Goal: Task Accomplishment & Management: Manage account settings

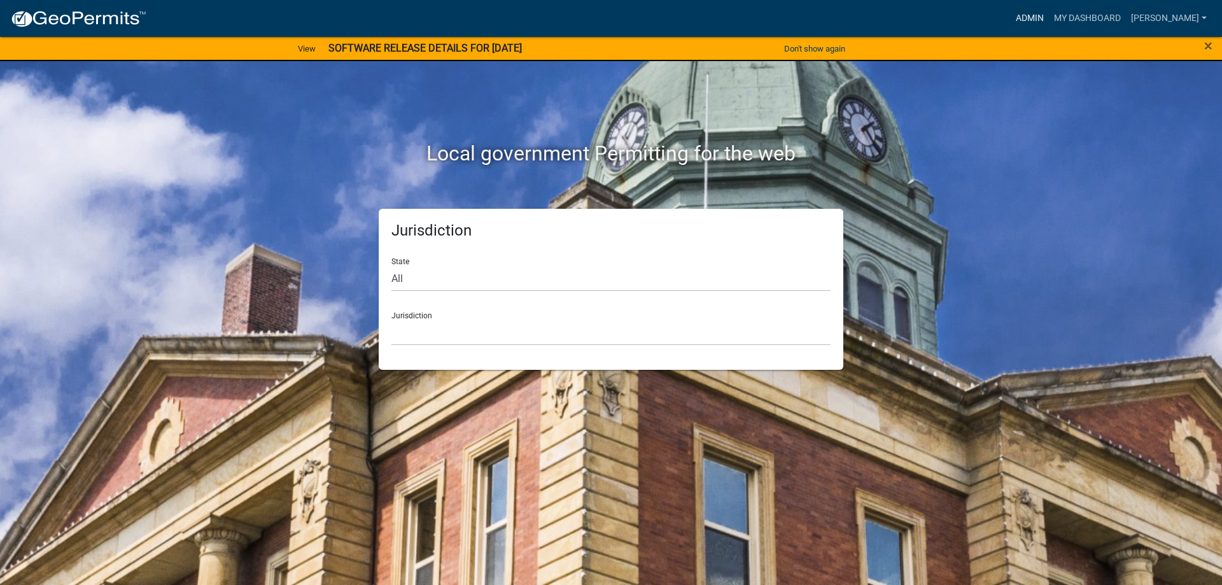
click at [1044, 18] on link "Admin" at bounding box center [1030, 18] width 38 height 24
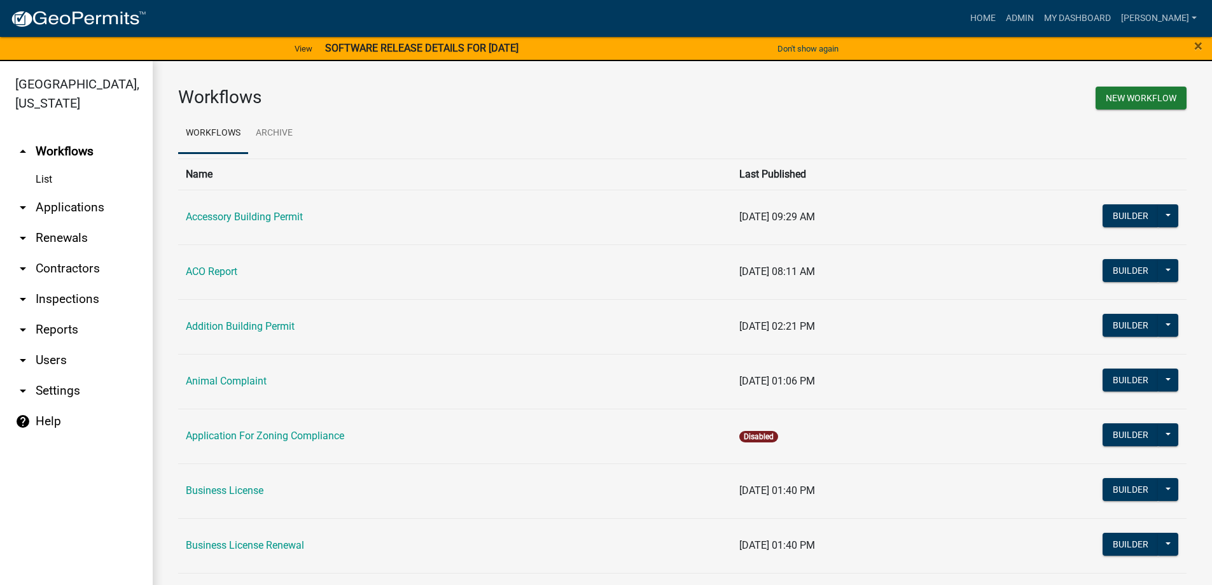
click at [90, 213] on link "arrow_drop_down Applications" at bounding box center [76, 207] width 153 height 31
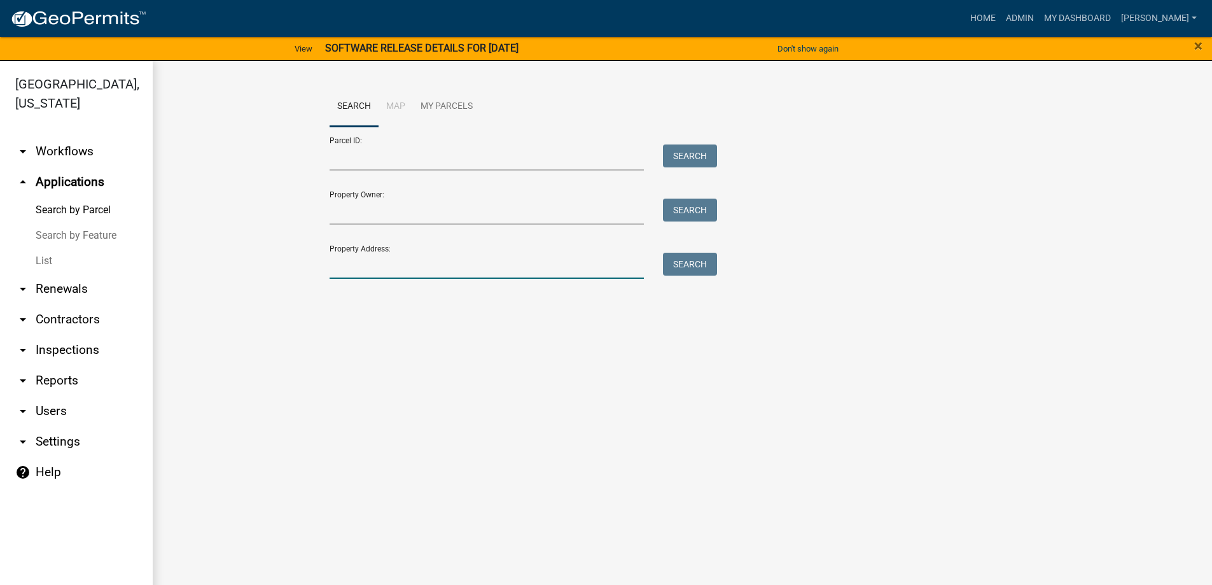
click at [408, 266] on input "Property Address:" at bounding box center [487, 266] width 315 height 26
type input "5650"
click at [700, 262] on button "Search" at bounding box center [690, 264] width 54 height 23
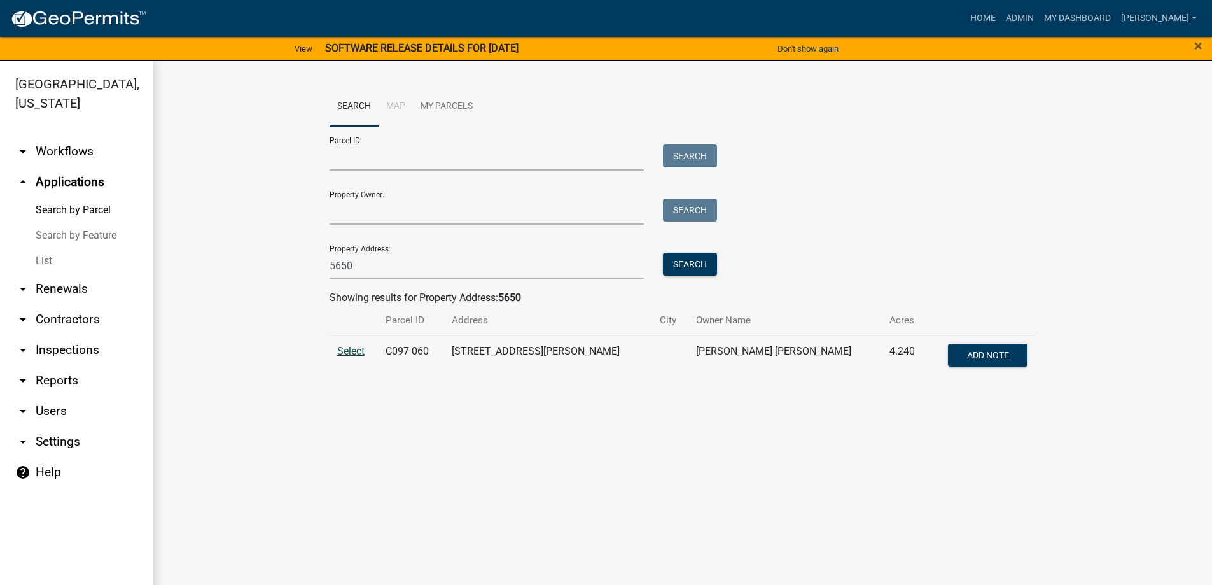
click at [346, 351] on span "Select" at bounding box center [350, 351] width 27 height 12
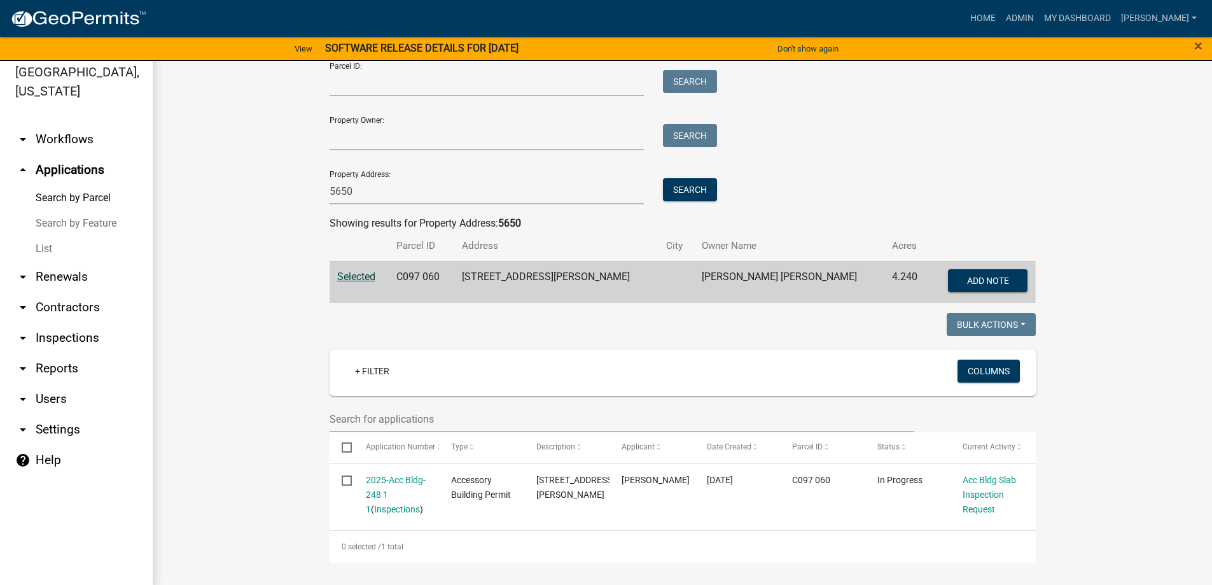
scroll to position [15, 0]
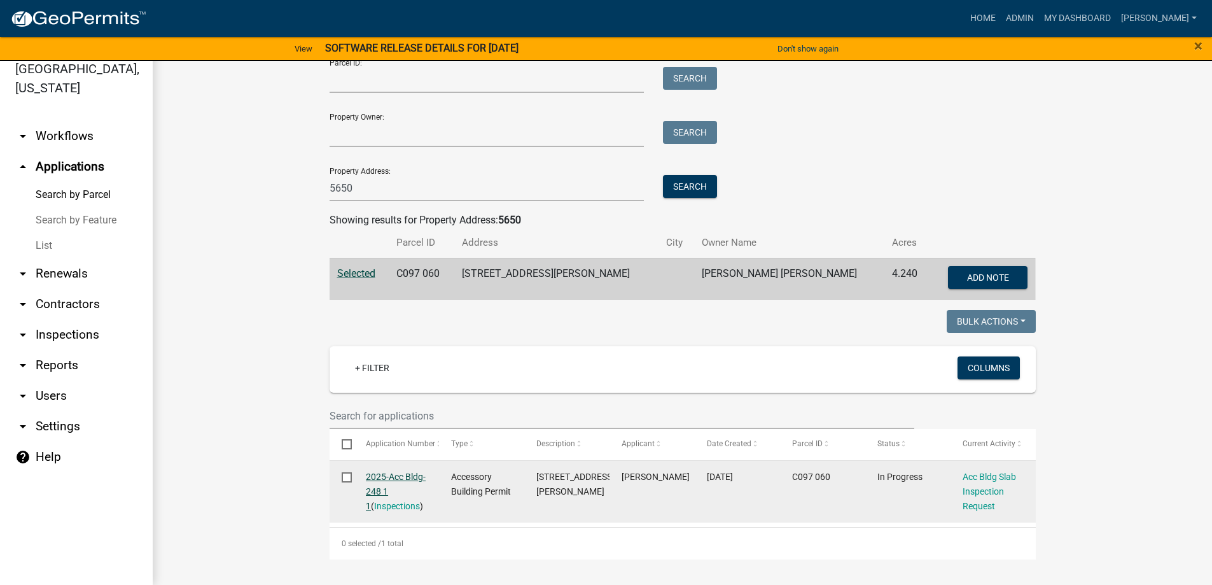
click at [408, 480] on link "2025-Acc Bldg-248 1 1" at bounding box center [396, 491] width 60 height 39
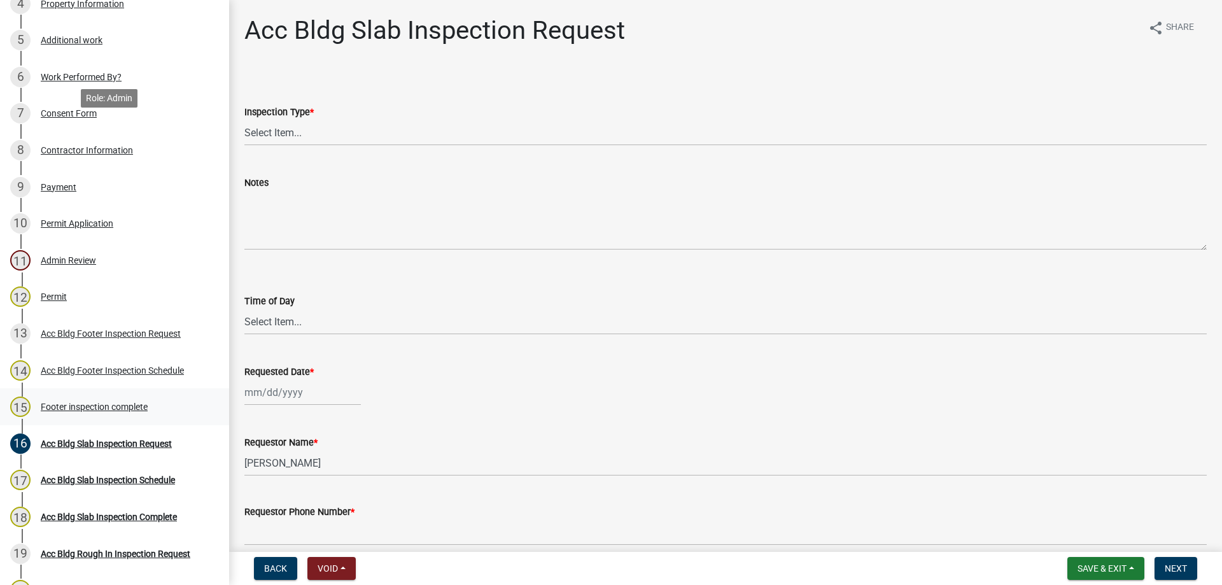
scroll to position [446, 0]
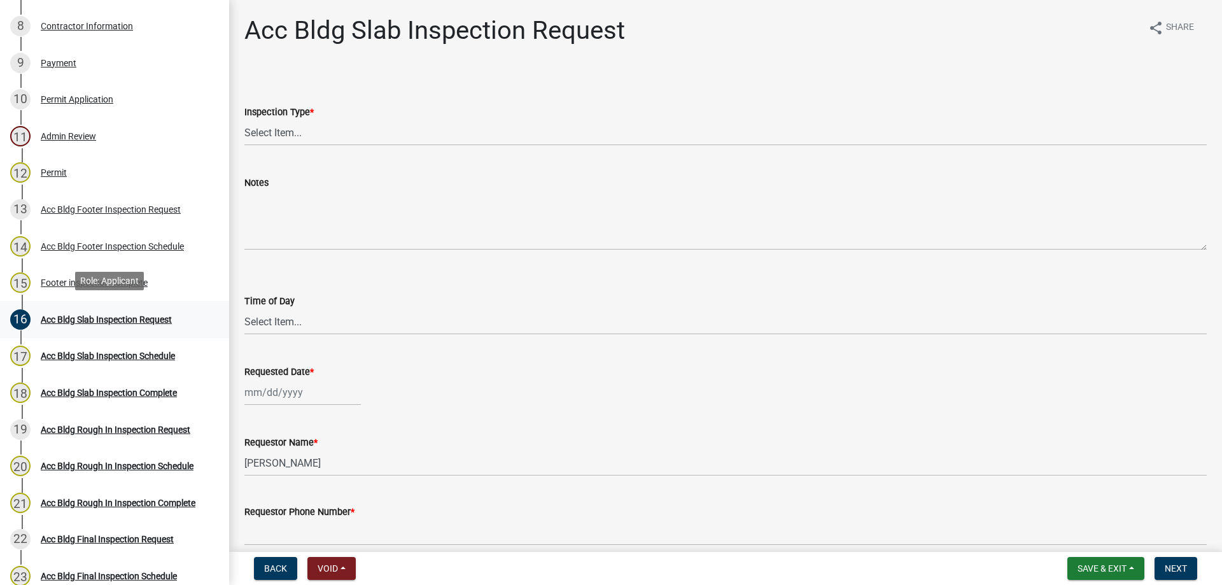
click at [124, 316] on div "Acc Bldg Slab Inspection Request" at bounding box center [106, 319] width 131 height 9
click at [66, 280] on div "Footer inspection complete" at bounding box center [94, 282] width 107 height 9
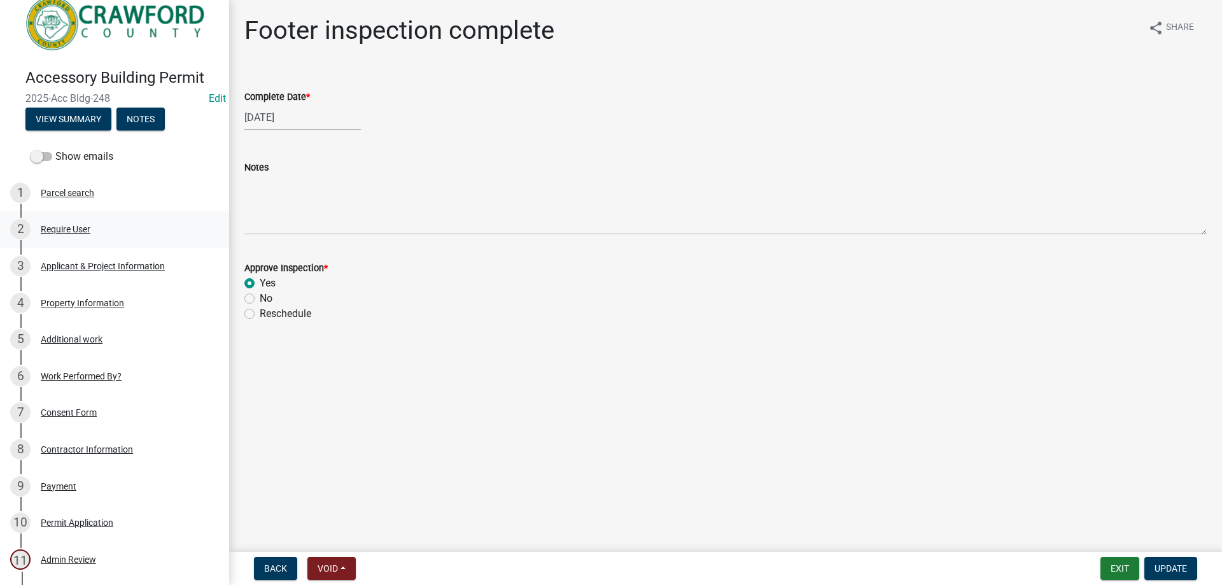
scroll to position [0, 0]
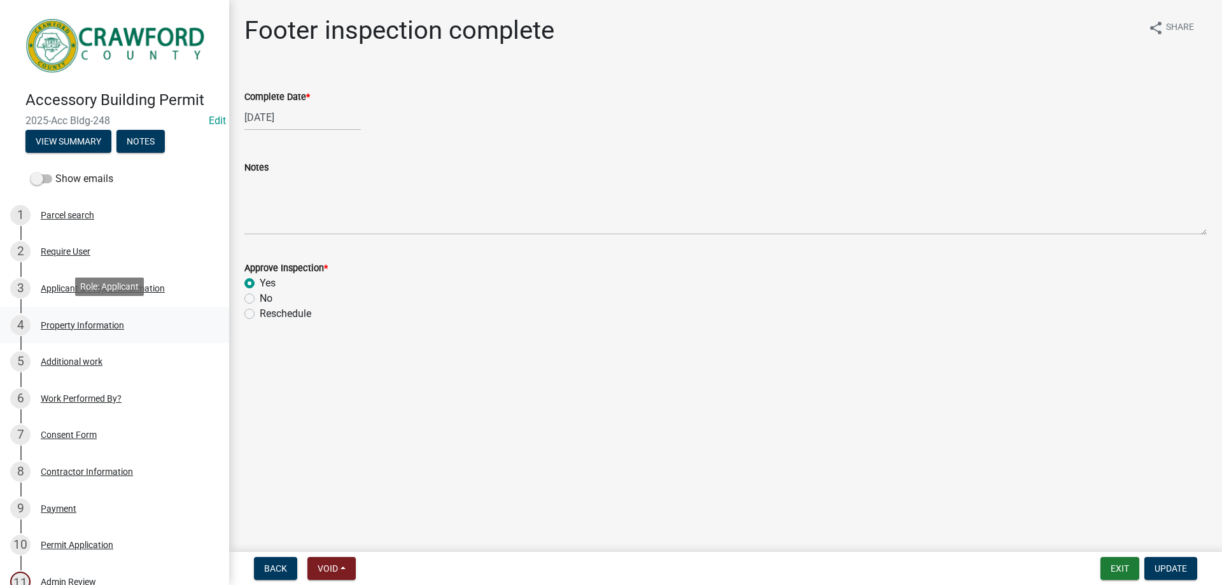
click at [111, 327] on div "4 Property Information" at bounding box center [109, 325] width 199 height 20
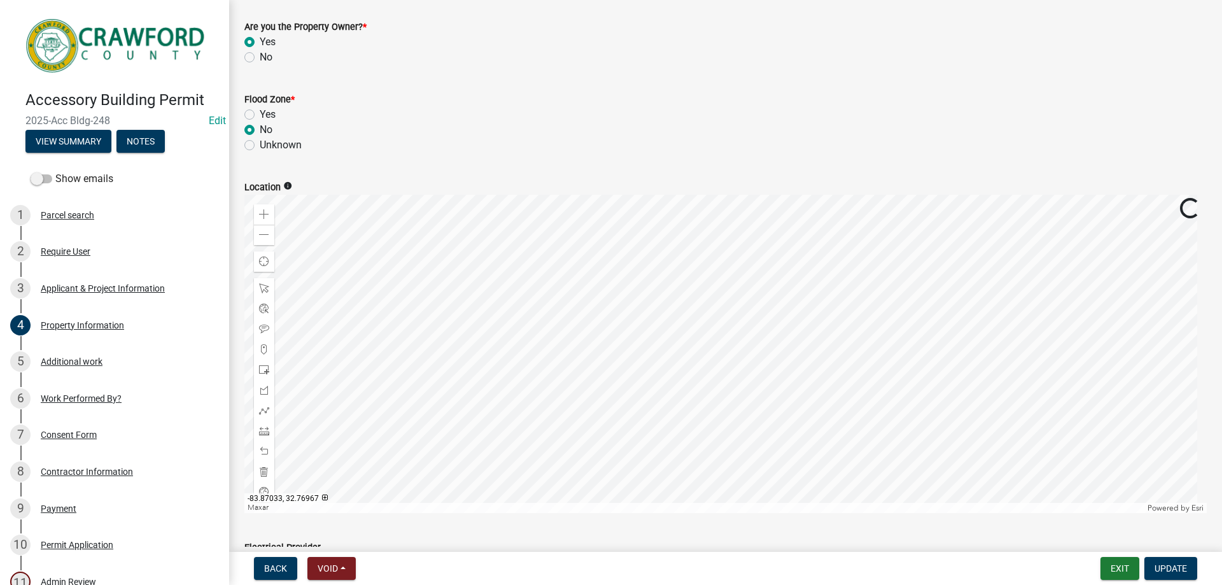
scroll to position [449, 0]
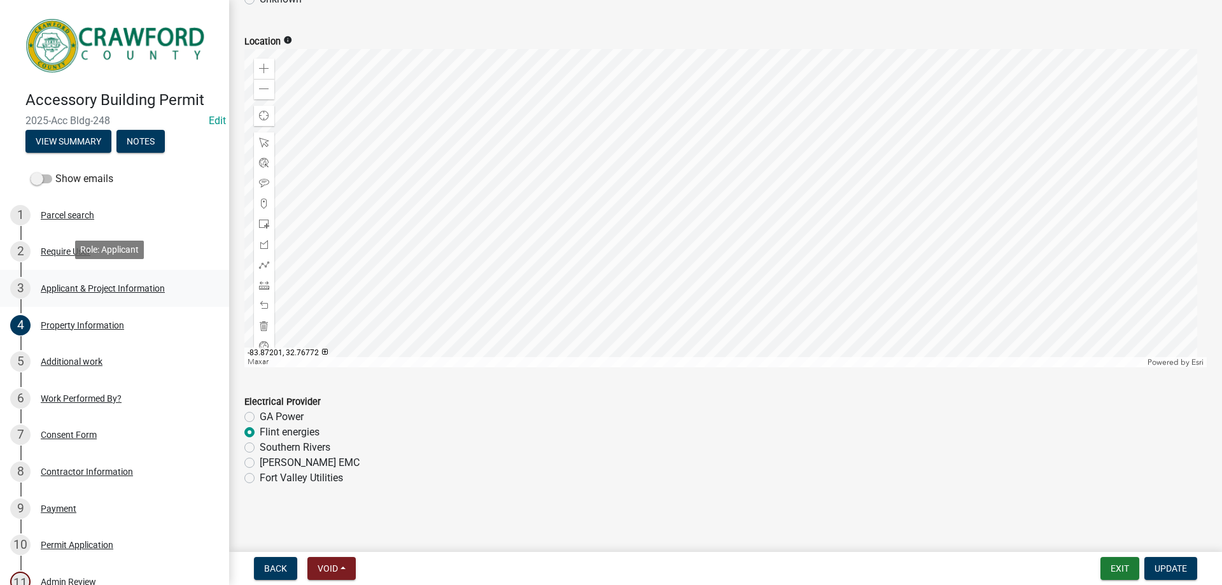
click at [73, 288] on div "Applicant & Project Information" at bounding box center [103, 288] width 124 height 9
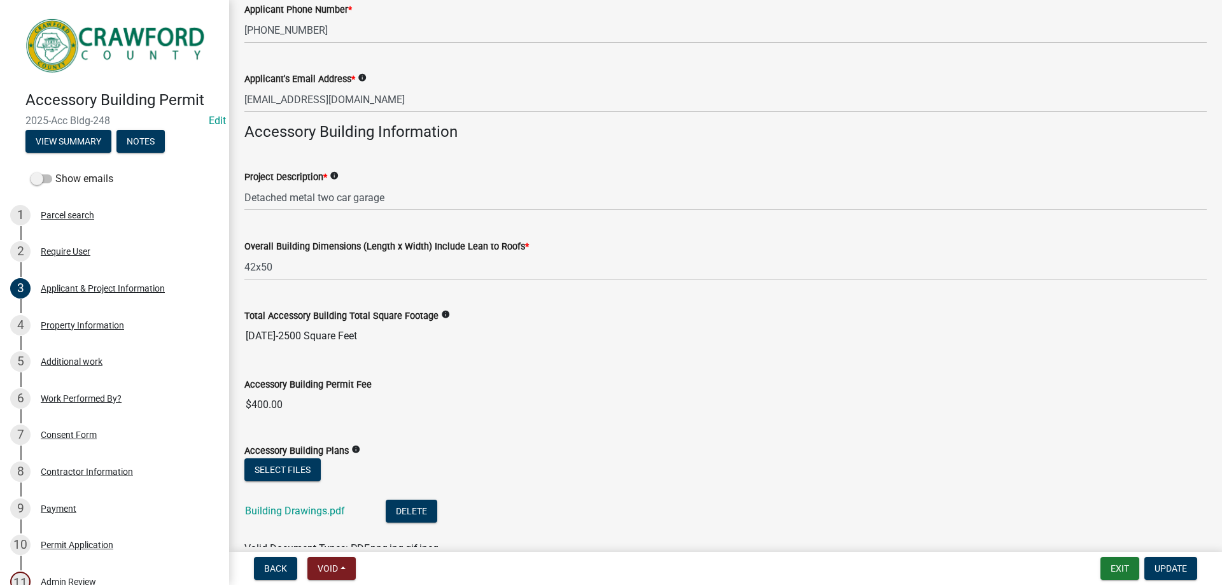
scroll to position [325, 0]
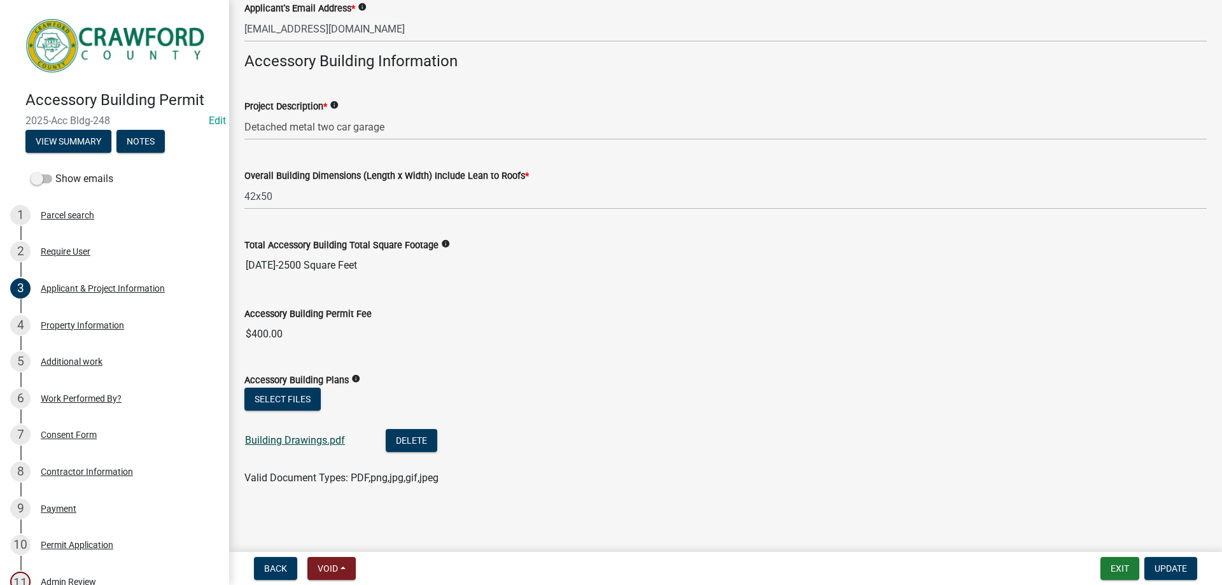
click at [276, 445] on link "Building Drawings.pdf" at bounding box center [295, 440] width 100 height 12
click at [87, 247] on div "Require User" at bounding box center [66, 251] width 50 height 9
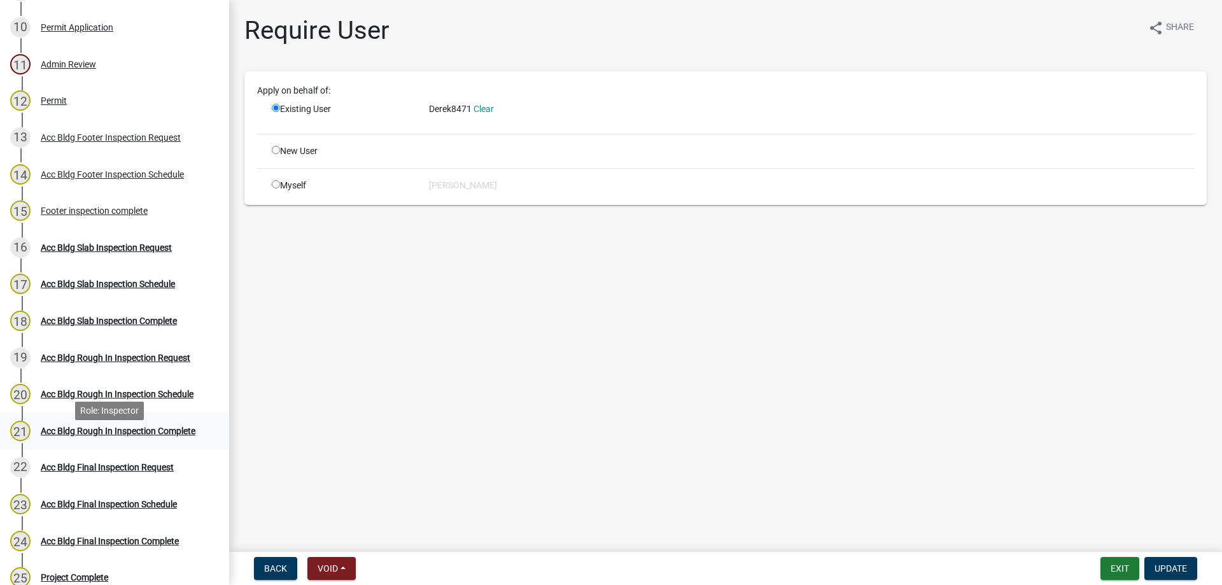
scroll to position [327, 0]
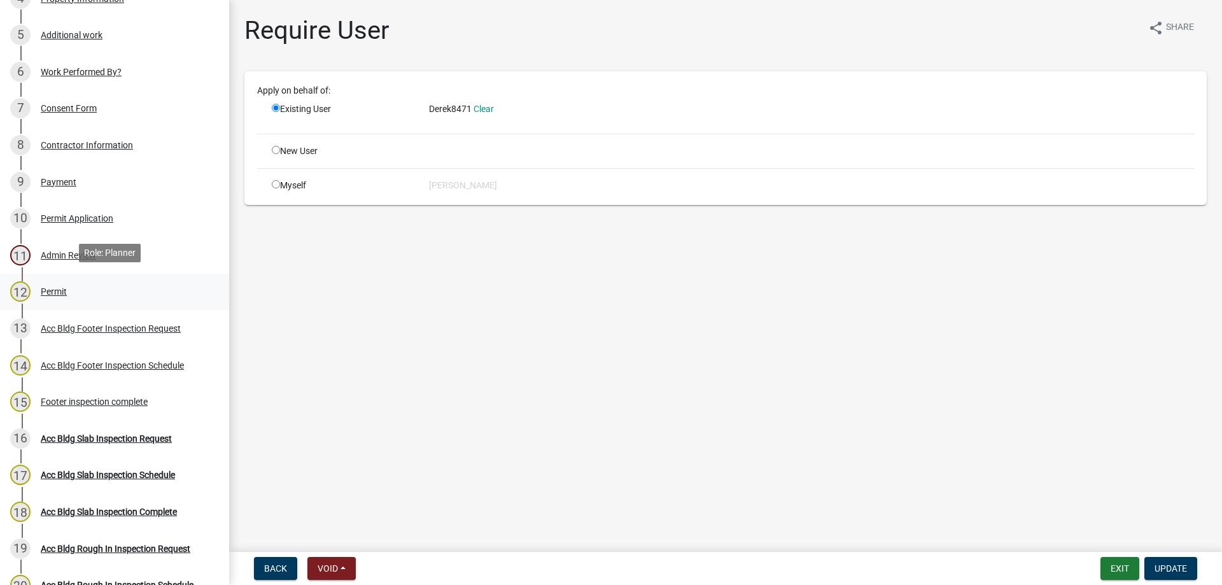
click at [60, 288] on div "Permit" at bounding box center [54, 291] width 26 height 9
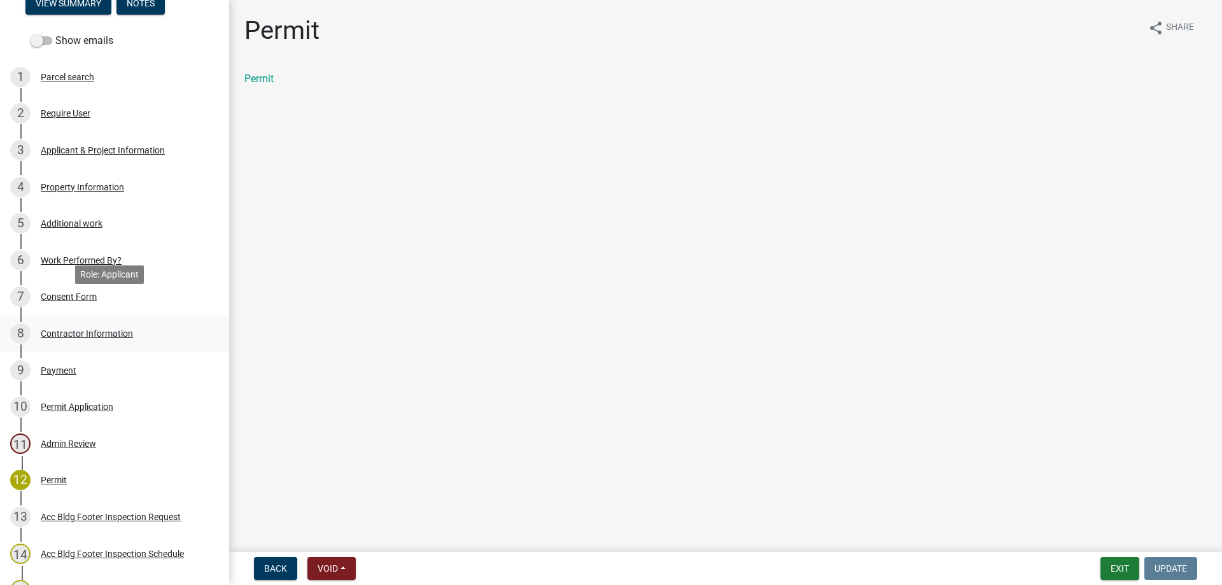
scroll to position [136, 0]
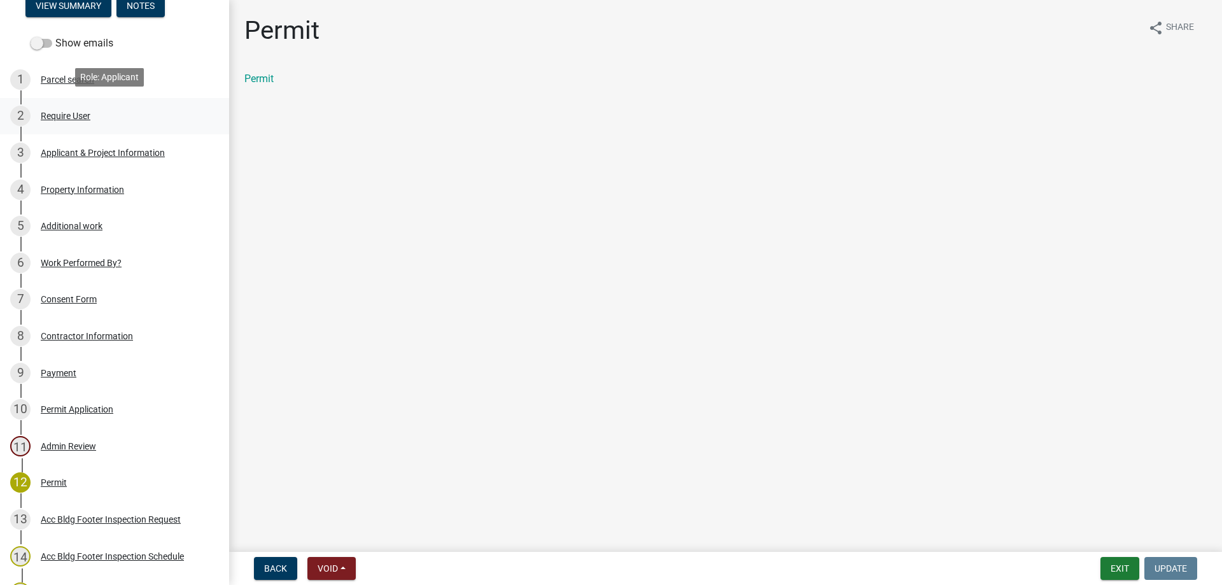
click at [78, 113] on div "Require User" at bounding box center [66, 115] width 50 height 9
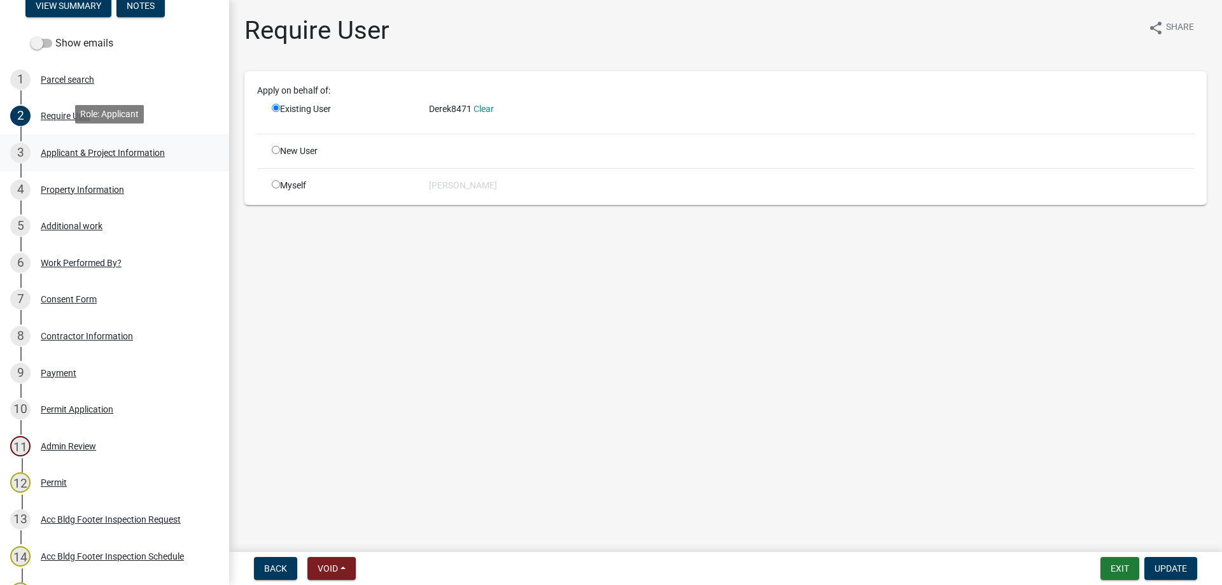
click at [94, 150] on div "Applicant & Project Information" at bounding box center [103, 152] width 124 height 9
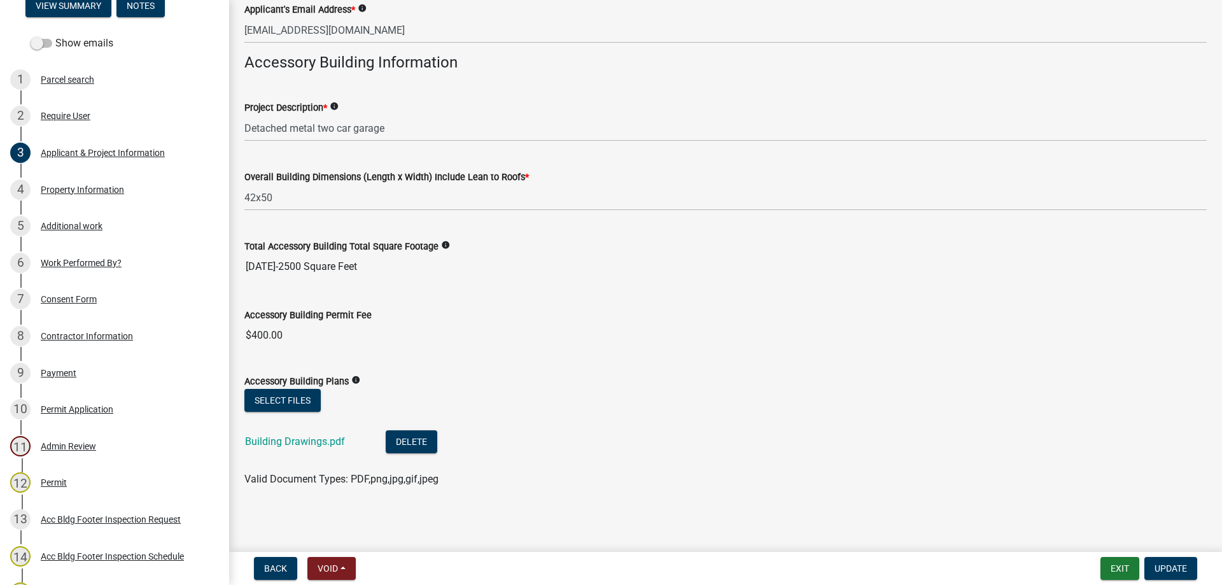
scroll to position [325, 0]
click at [76, 189] on div "Property Information" at bounding box center [82, 189] width 83 height 9
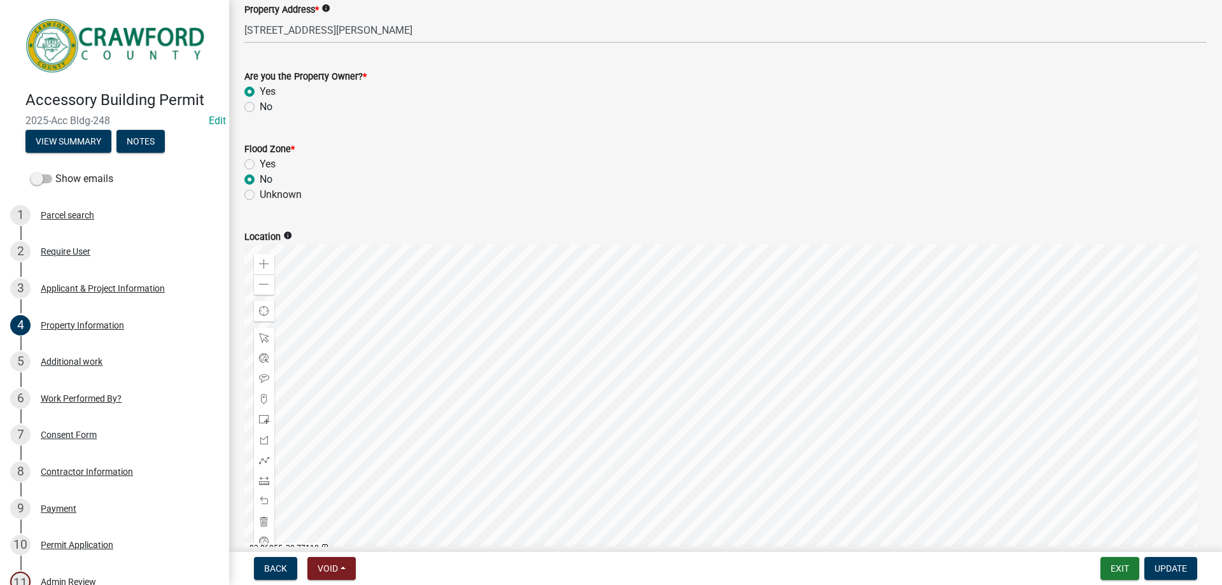
scroll to position [255, 0]
click at [67, 362] on div "Additional work" at bounding box center [72, 361] width 62 height 9
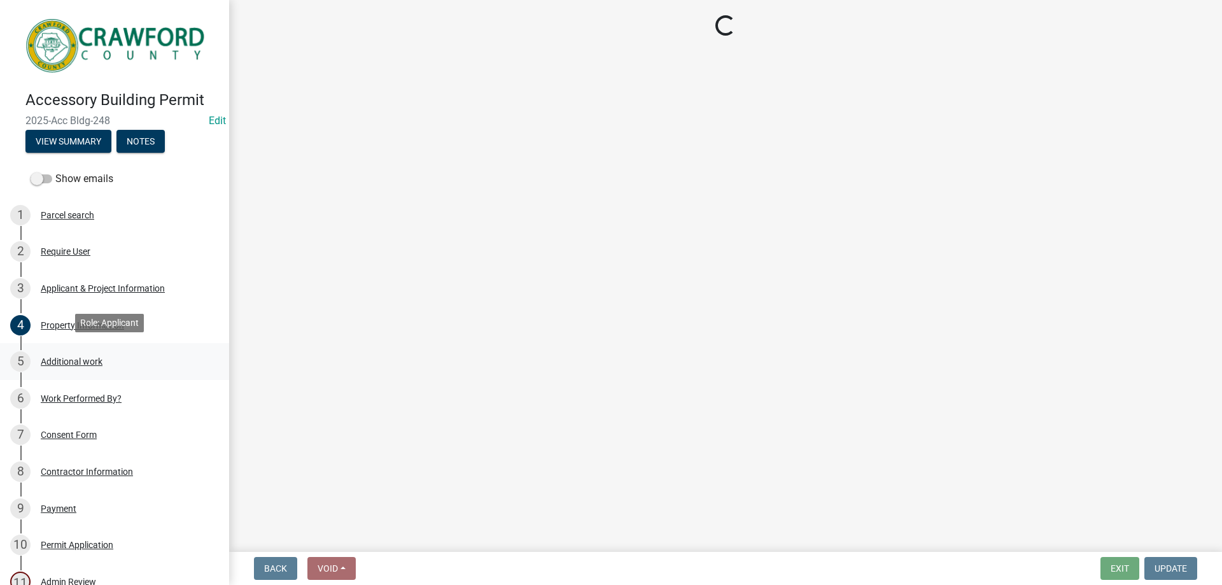
scroll to position [0, 0]
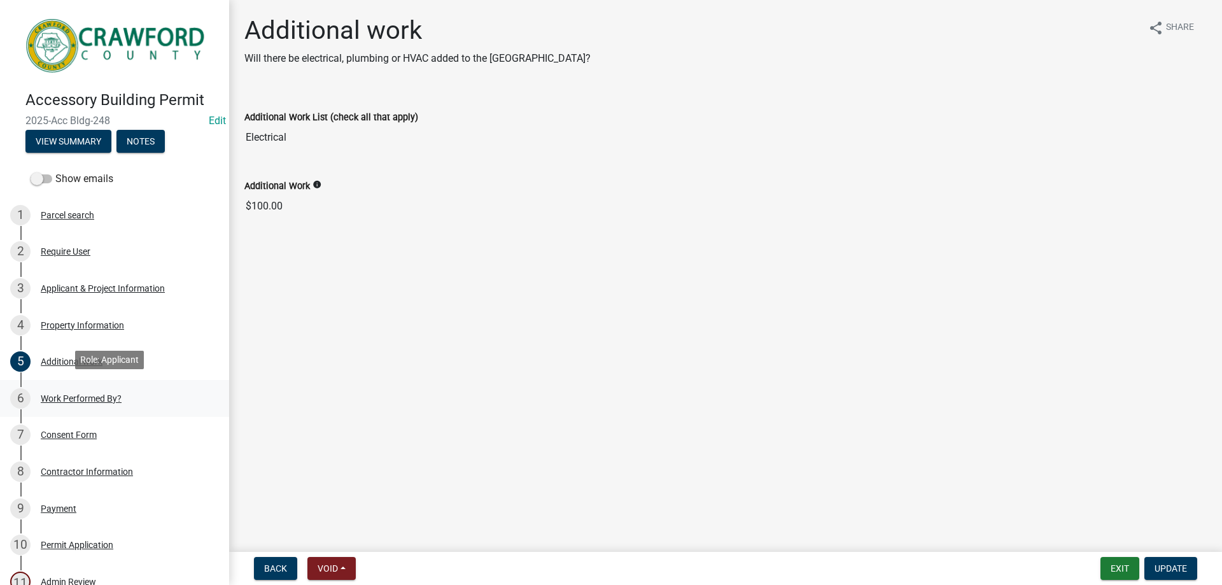
click at [98, 400] on div "Work Performed By?" at bounding box center [81, 398] width 81 height 9
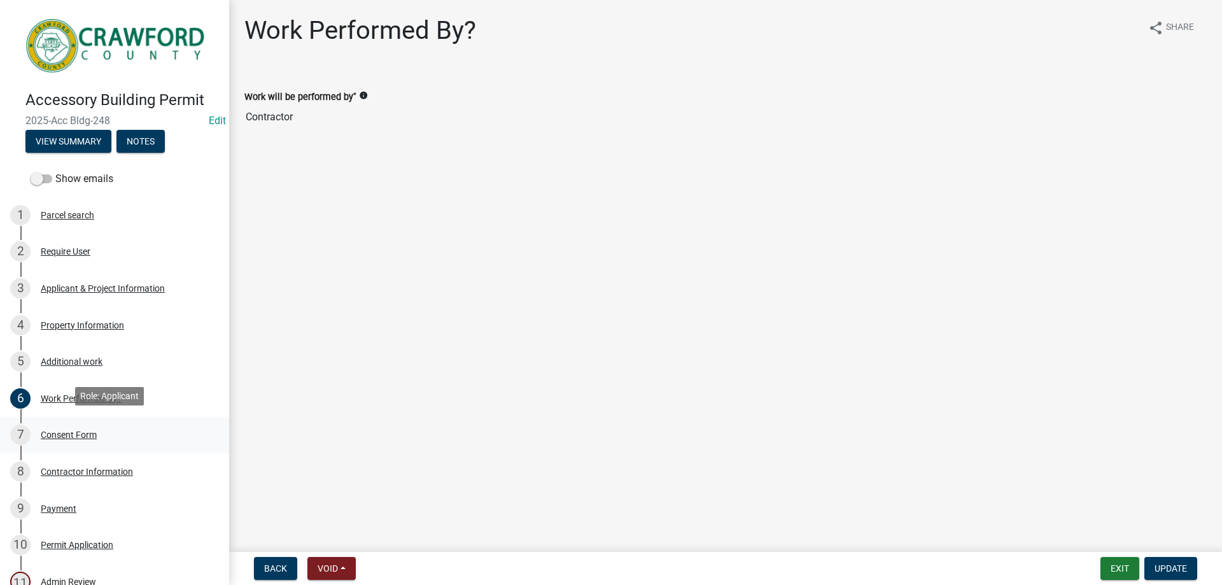
click at [71, 432] on div "Consent Form" at bounding box center [69, 434] width 56 height 9
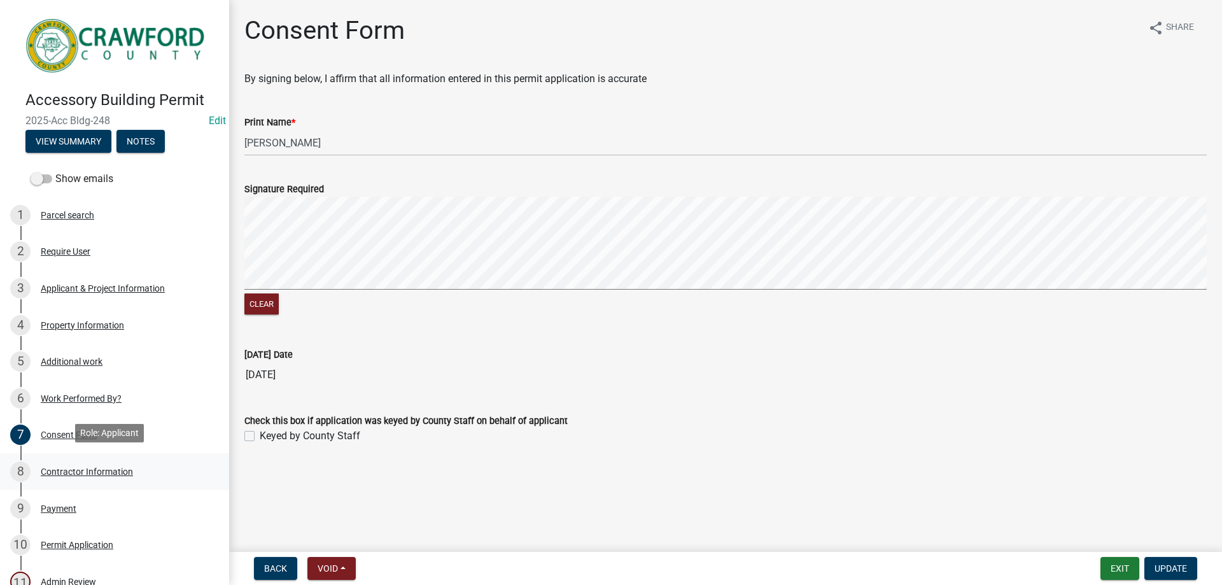
click at [97, 467] on div "Contractor Information" at bounding box center [87, 471] width 92 height 9
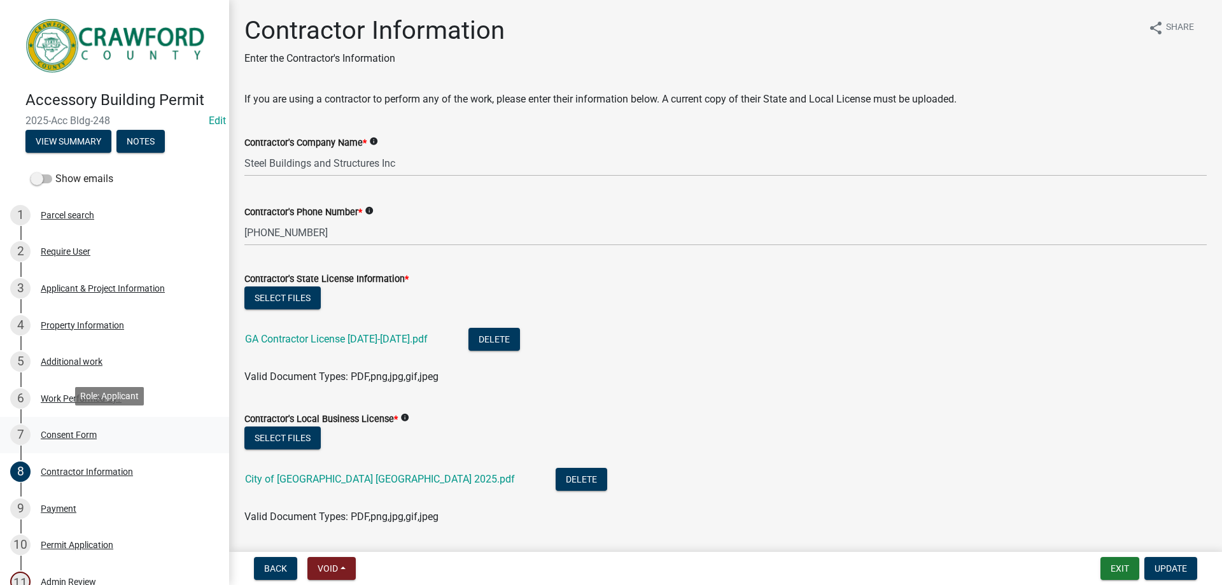
click at [71, 430] on div "Consent Form" at bounding box center [69, 434] width 56 height 9
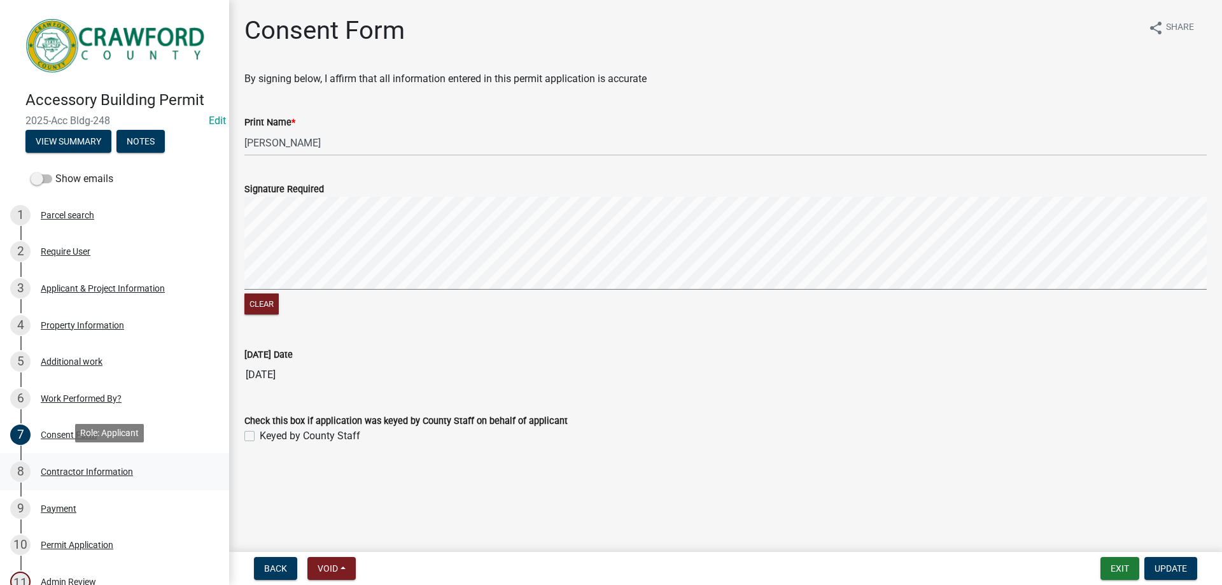
click at [98, 472] on div "Contractor Information" at bounding box center [87, 471] width 92 height 9
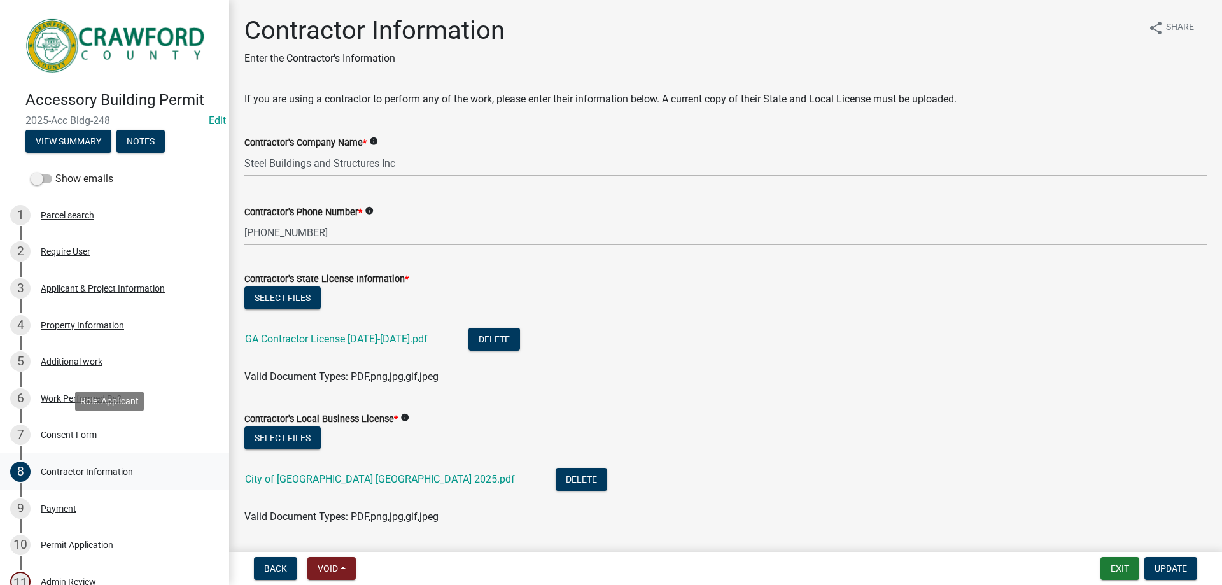
scroll to position [64, 0]
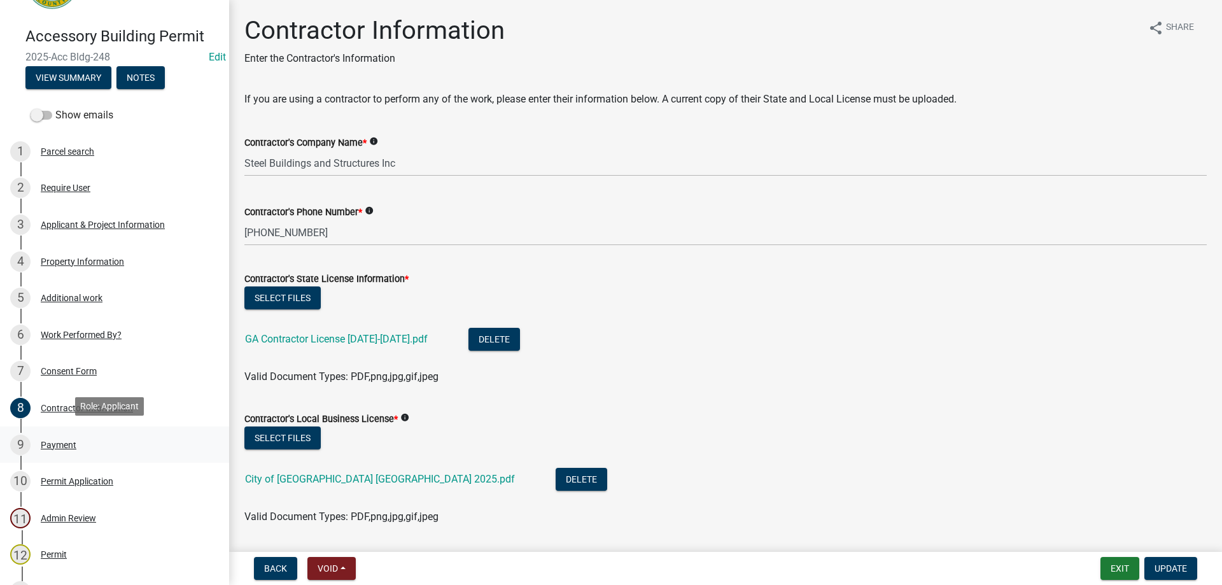
click at [53, 444] on div "Payment" at bounding box center [59, 444] width 36 height 9
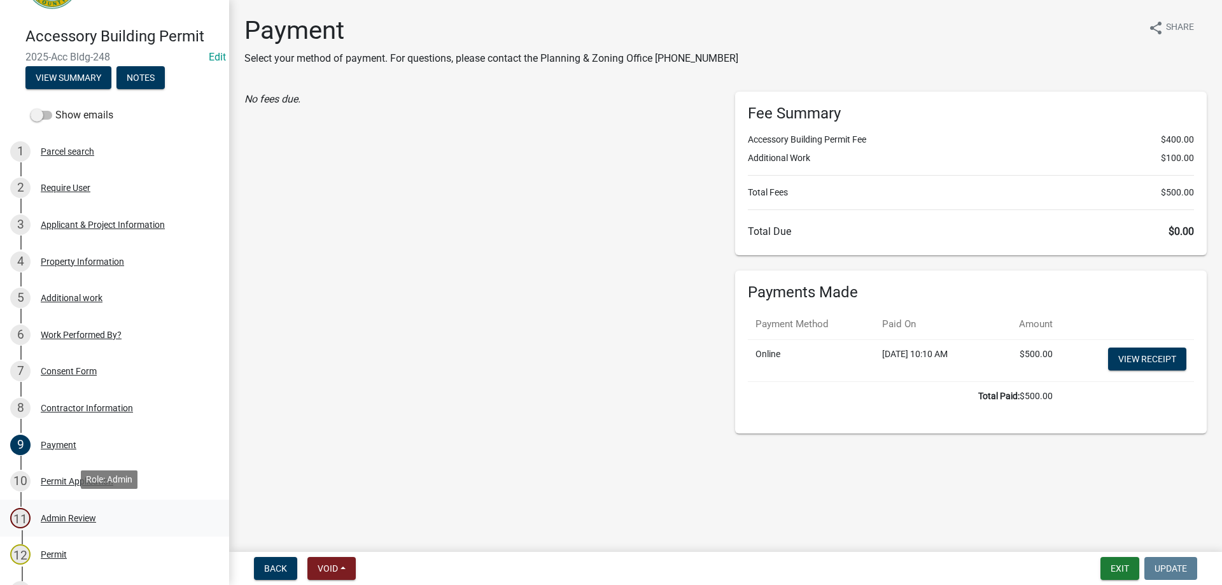
click at [85, 514] on div "Admin Review" at bounding box center [68, 518] width 55 height 9
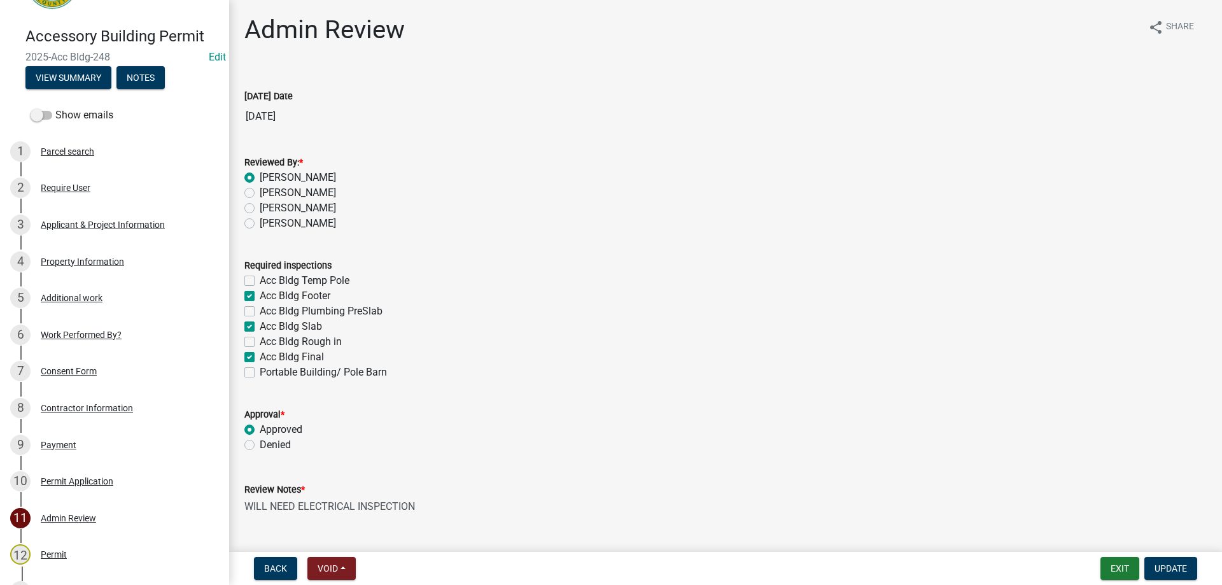
scroll to position [0, 0]
click at [60, 444] on div "Payment" at bounding box center [59, 444] width 36 height 9
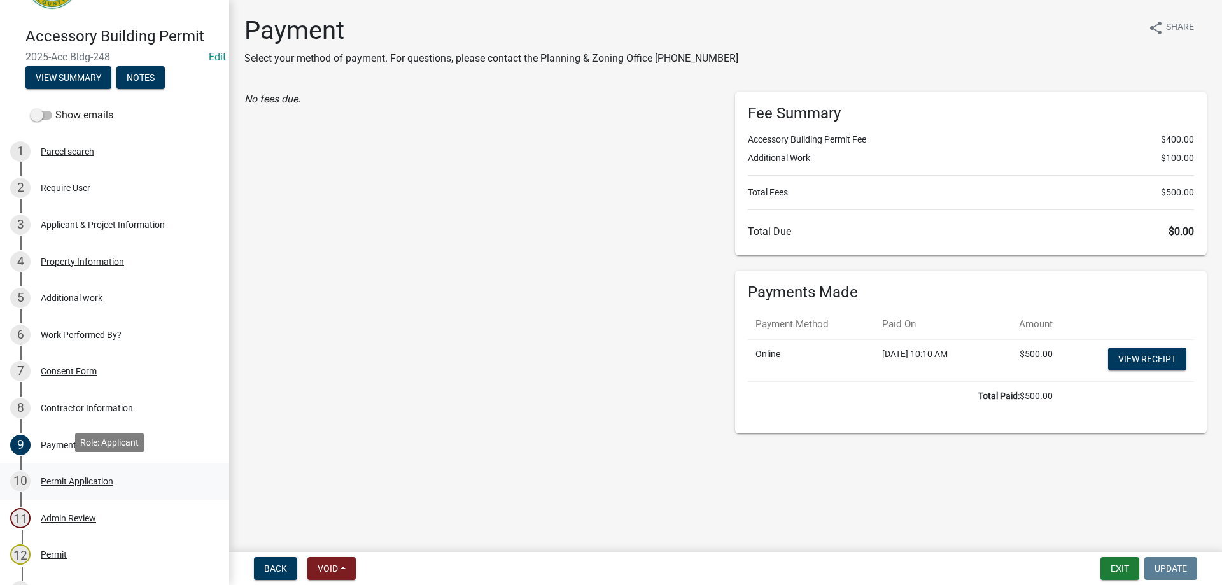
click at [62, 479] on div "Permit Application" at bounding box center [77, 481] width 73 height 9
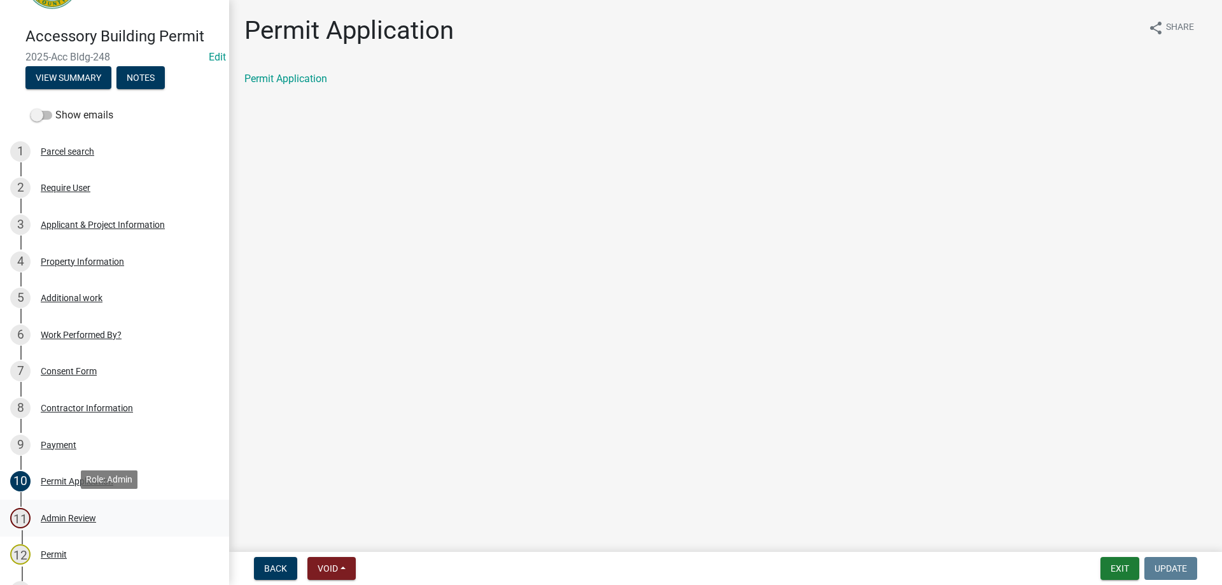
click at [92, 514] on div "Admin Review" at bounding box center [68, 518] width 55 height 9
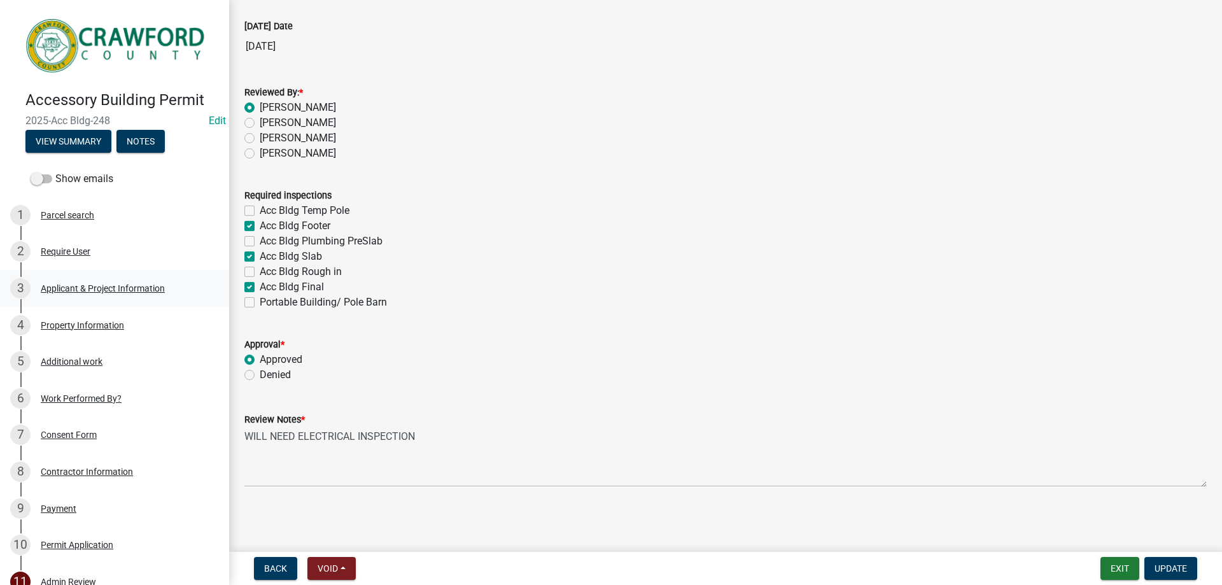
click at [115, 288] on div "Applicant & Project Information" at bounding box center [103, 288] width 124 height 9
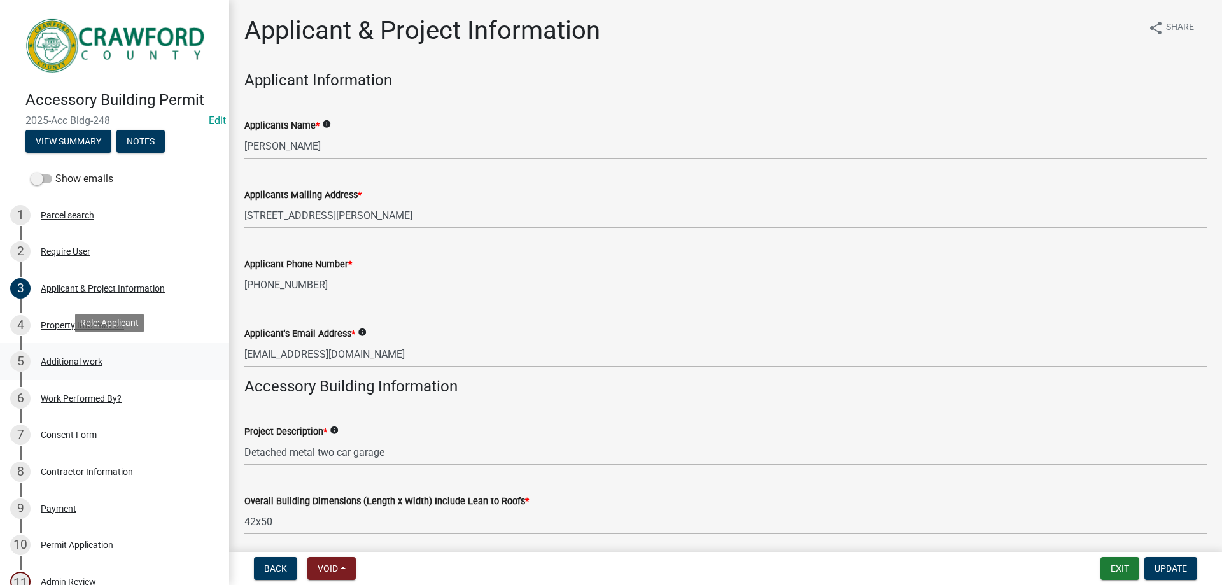
click at [76, 358] on div "Additional work" at bounding box center [72, 361] width 62 height 9
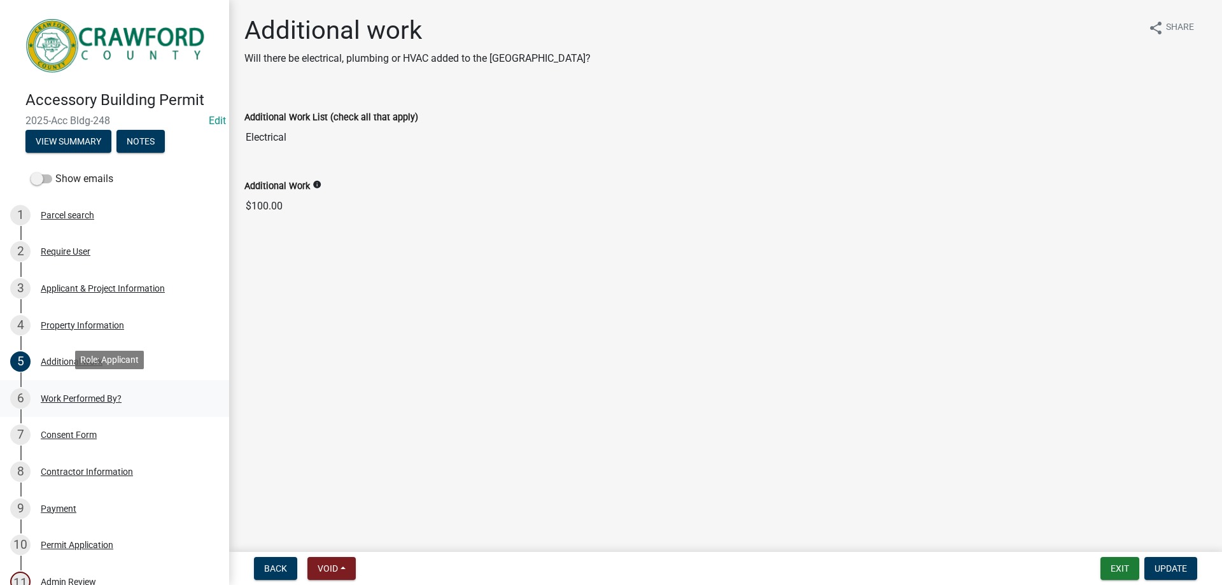
click at [74, 395] on div "Work Performed By?" at bounding box center [81, 398] width 81 height 9
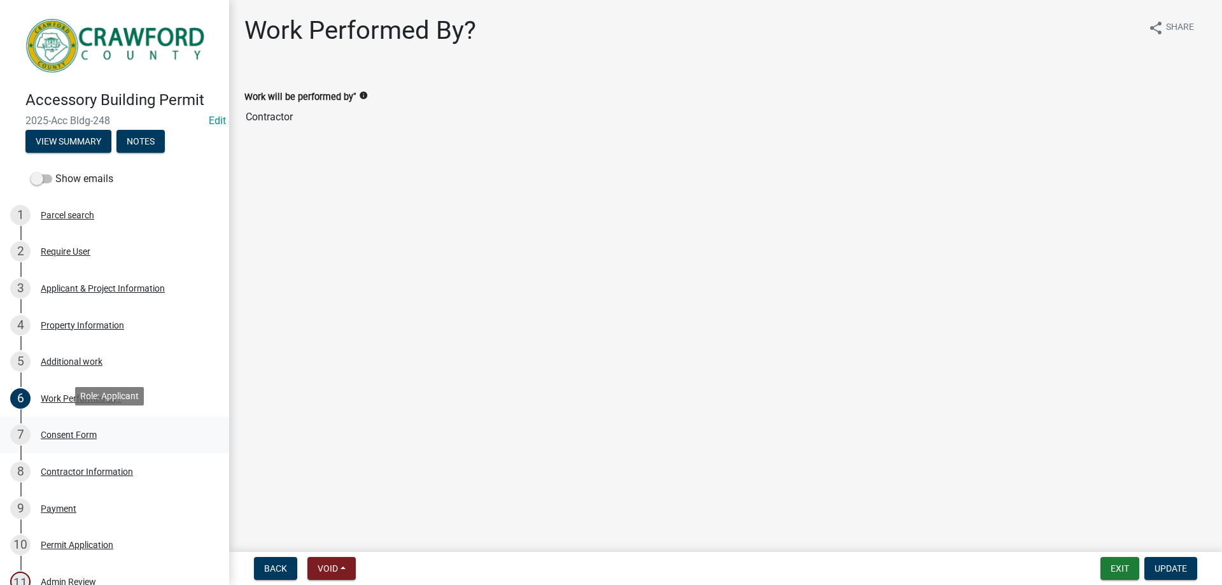
click at [59, 432] on div "Consent Form" at bounding box center [69, 434] width 56 height 9
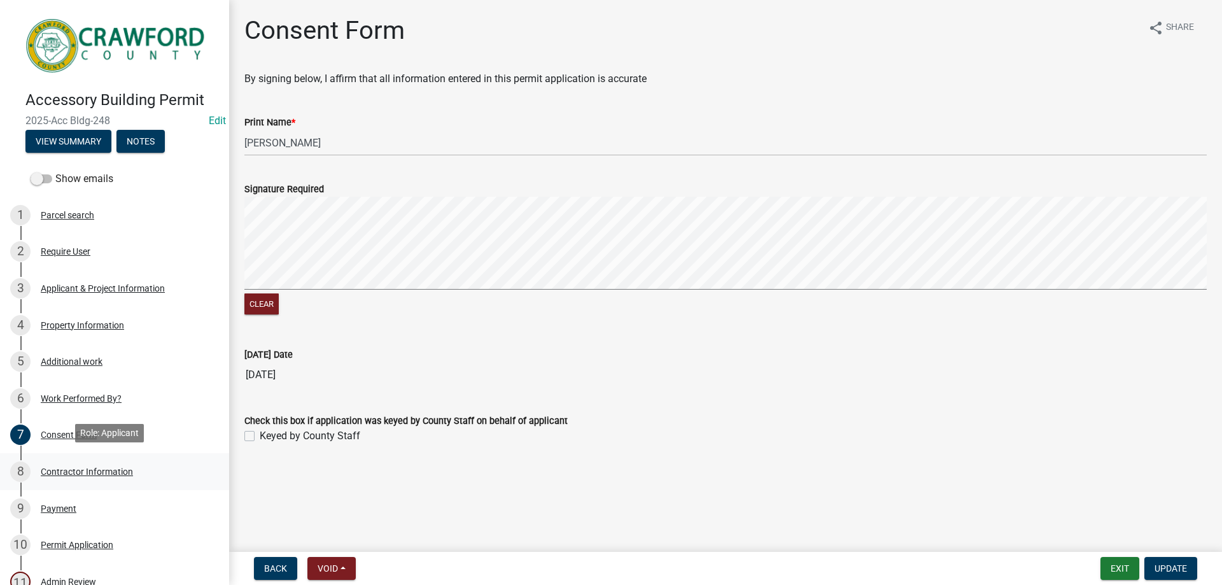
click at [53, 469] on div "Contractor Information" at bounding box center [87, 471] width 92 height 9
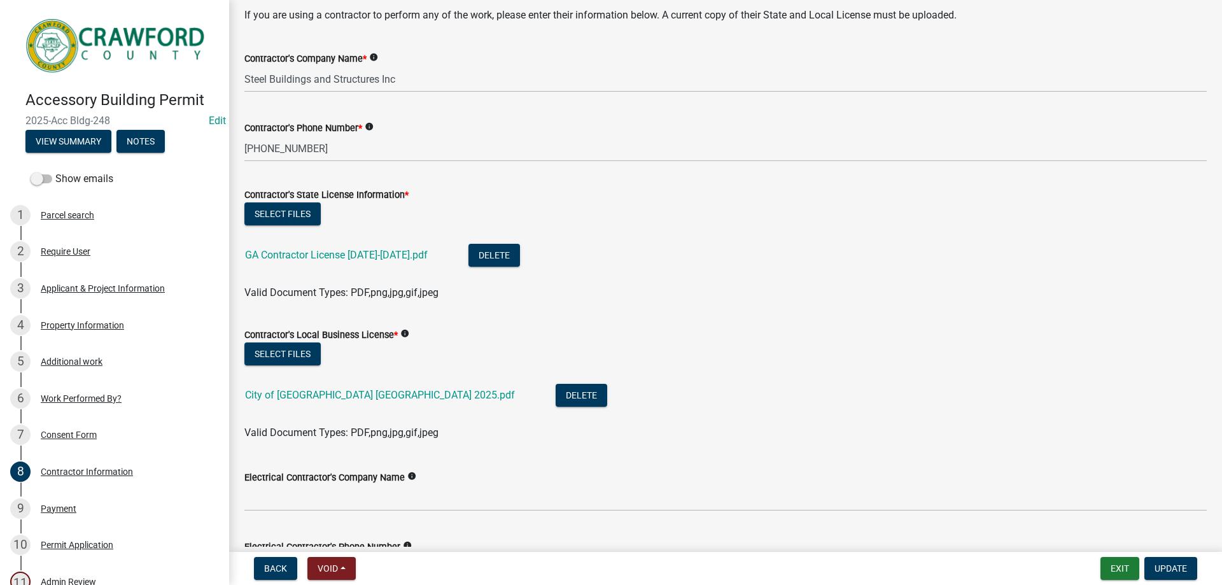
scroll to position [191, 0]
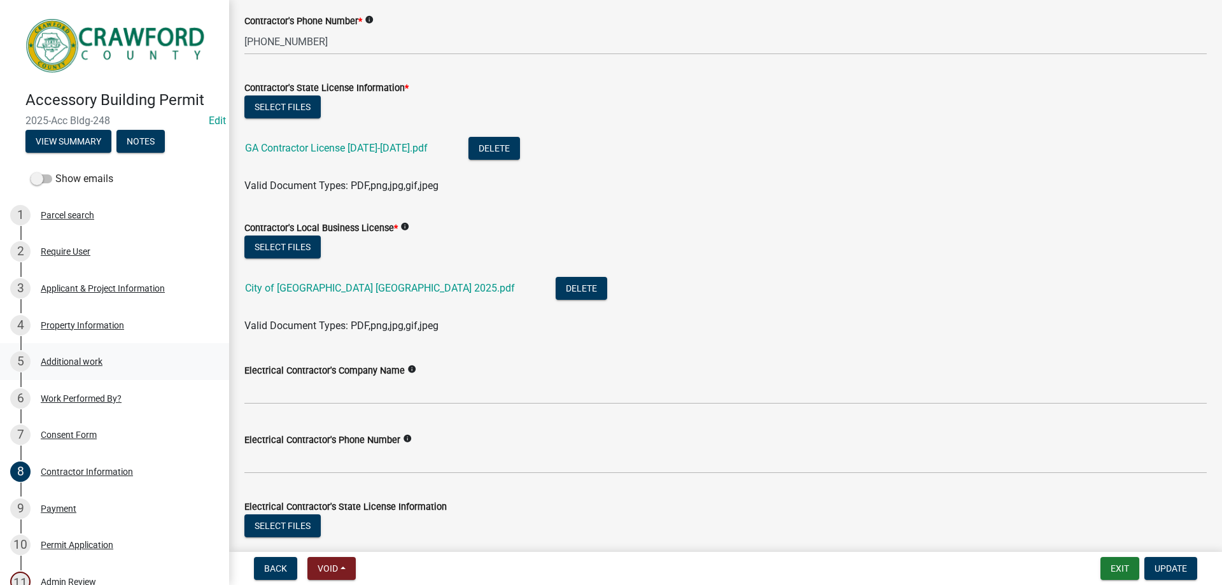
click at [71, 361] on div "Additional work" at bounding box center [72, 361] width 62 height 9
